Goal: Information Seeking & Learning: Find specific fact

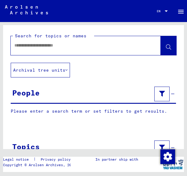
click at [94, 49] on input "text" at bounding box center [80, 45] width 132 height 6
type input "**********"
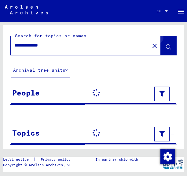
click at [168, 45] on icon at bounding box center [168, 47] width 5 height 5
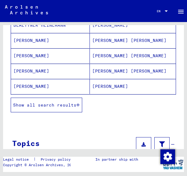
scroll to position [105, 0]
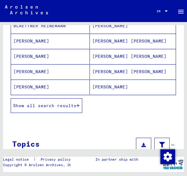
click at [79, 105] on icon "button" at bounding box center [77, 105] width 3 height 4
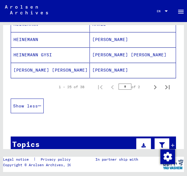
scroll to position [427, 0]
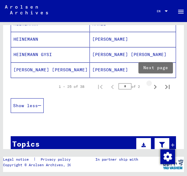
click at [154, 86] on icon "Next page" at bounding box center [155, 87] width 9 height 9
type input "*"
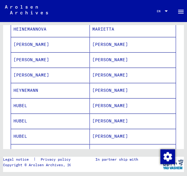
scroll to position [101, 0]
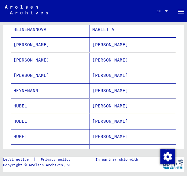
click at [117, 78] on mat-cell "[PERSON_NAME]" at bounding box center [133, 75] width 86 height 15
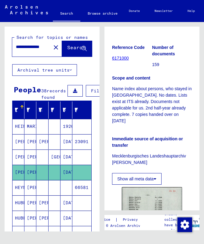
scroll to position [0, 0]
click at [24, 161] on mat-cell "[PERSON_NAME]" at bounding box center [19, 156] width 12 height 15
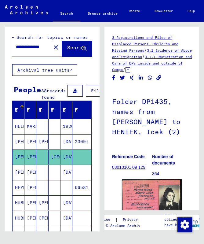
click at [43, 149] on mat-cell "[PERSON_NAME]" at bounding box center [42, 141] width 12 height 15
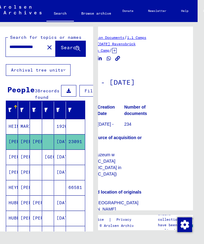
scroll to position [0, 35]
